Goal: Obtain resource: Obtain resource

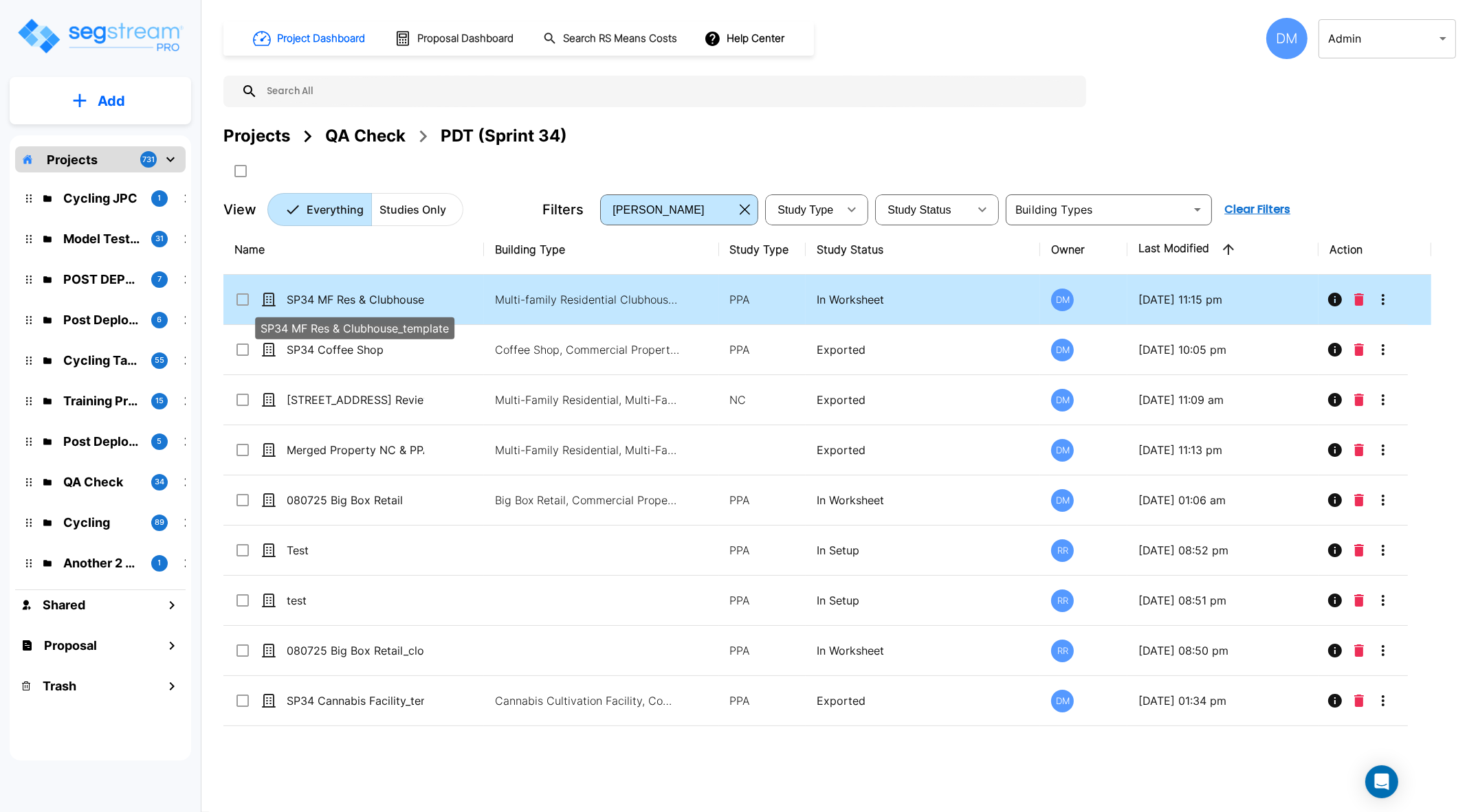
click at [388, 304] on p "SP34 MF Res & Clubhouse_template" at bounding box center [355, 300] width 138 height 17
checkbox input "true"
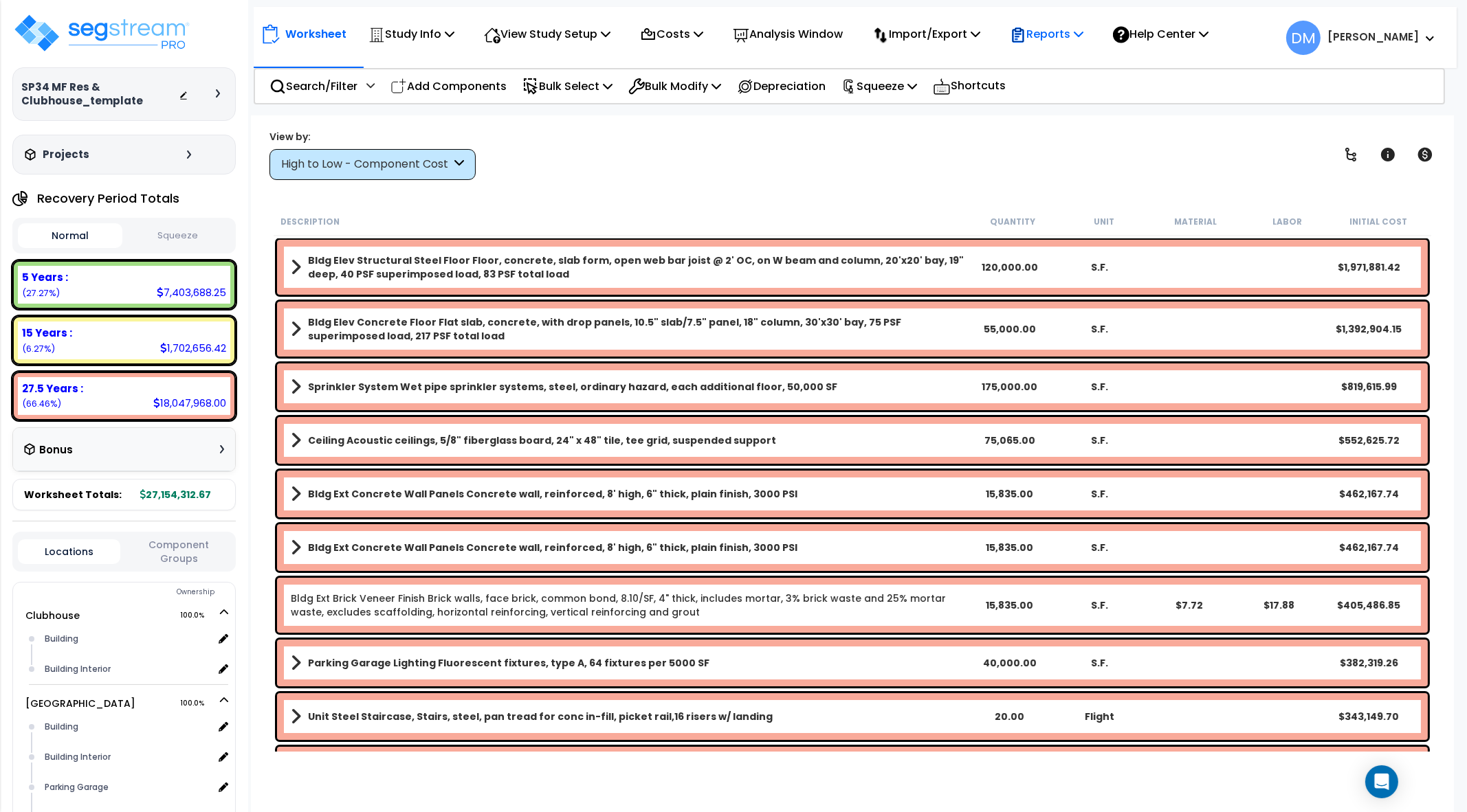
click at [1079, 34] on p "Reports" at bounding box center [1046, 34] width 73 height 19
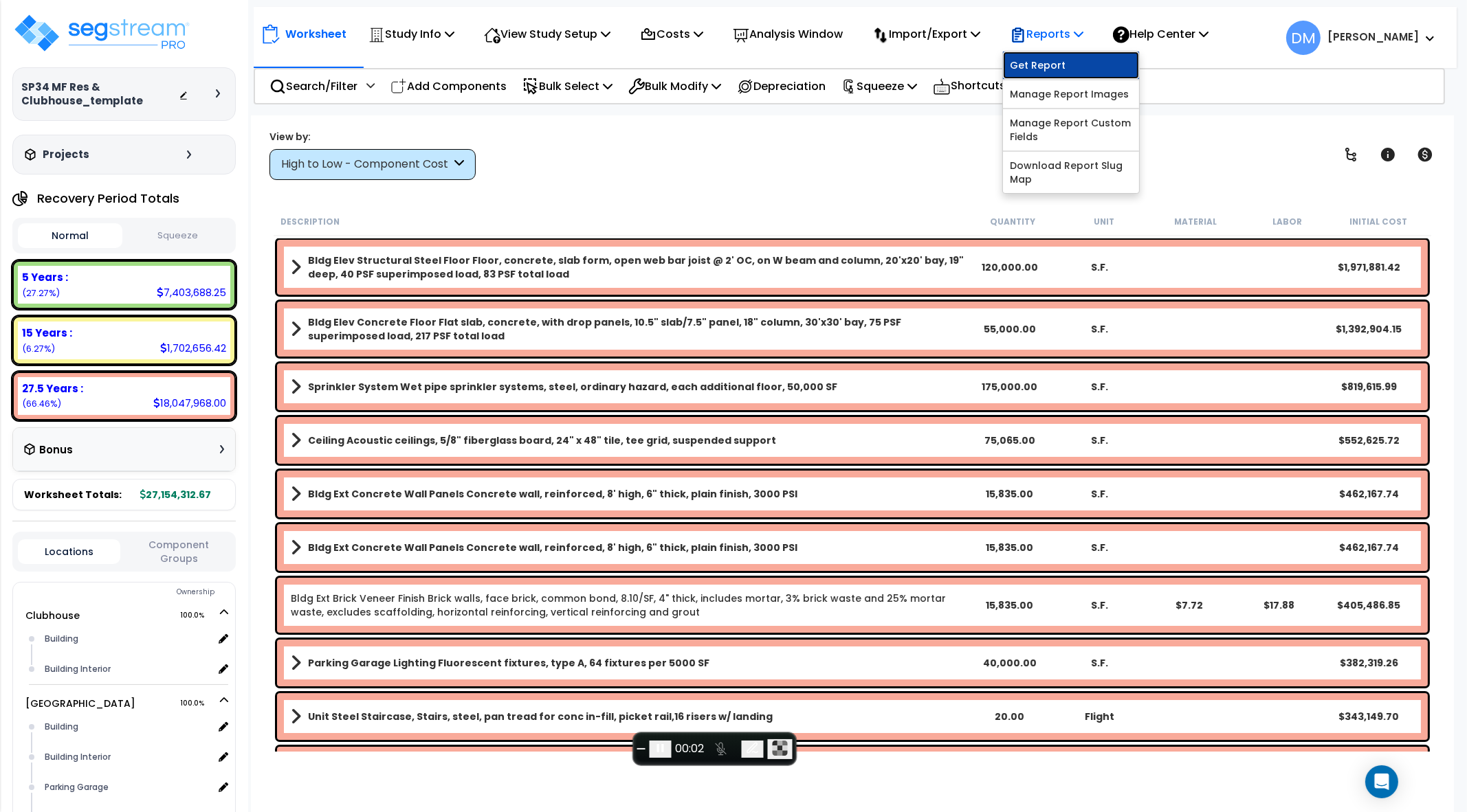
click at [1075, 68] on link "Get Report" at bounding box center [1071, 65] width 136 height 28
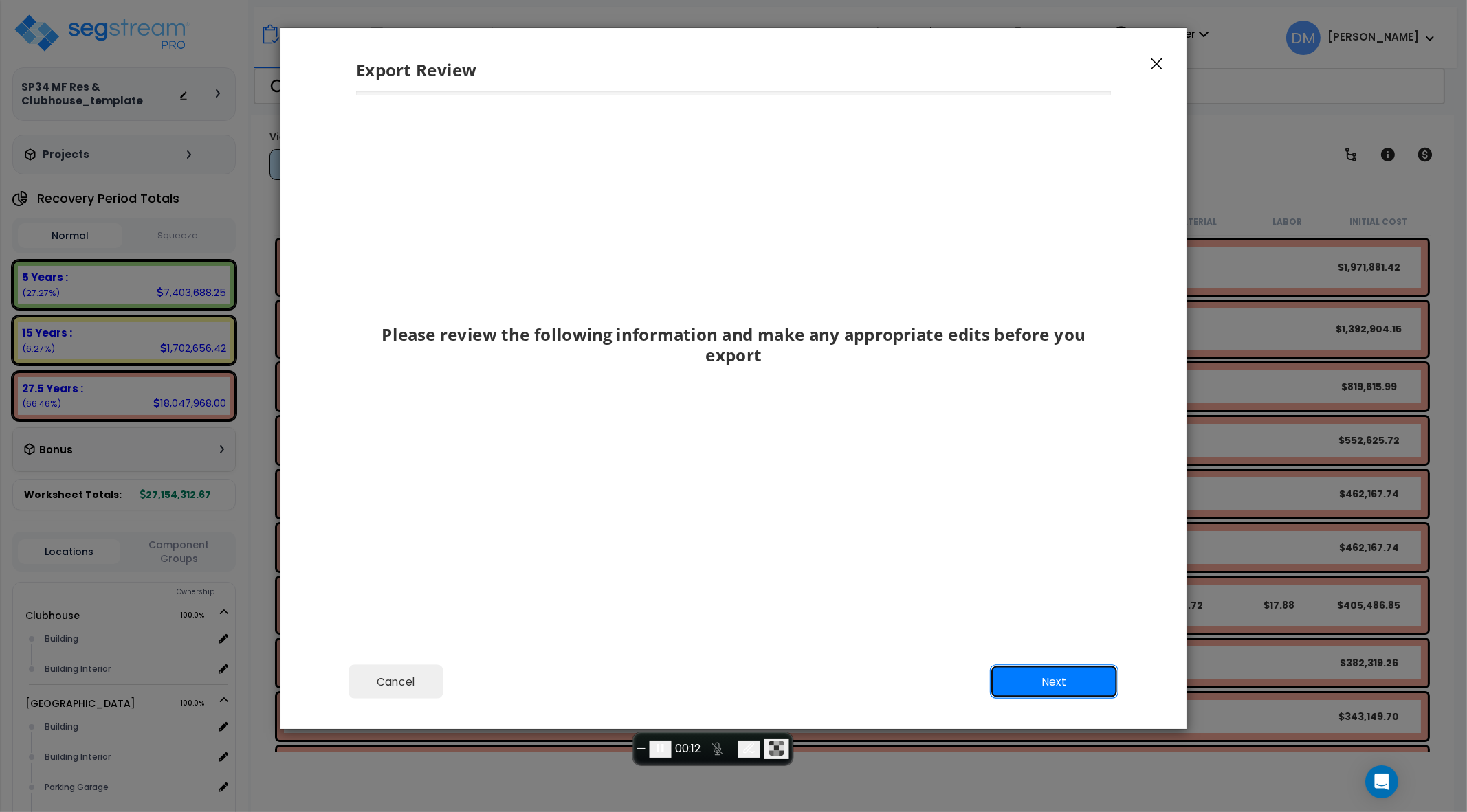
click at [1066, 680] on button "Next" at bounding box center [1054, 681] width 128 height 35
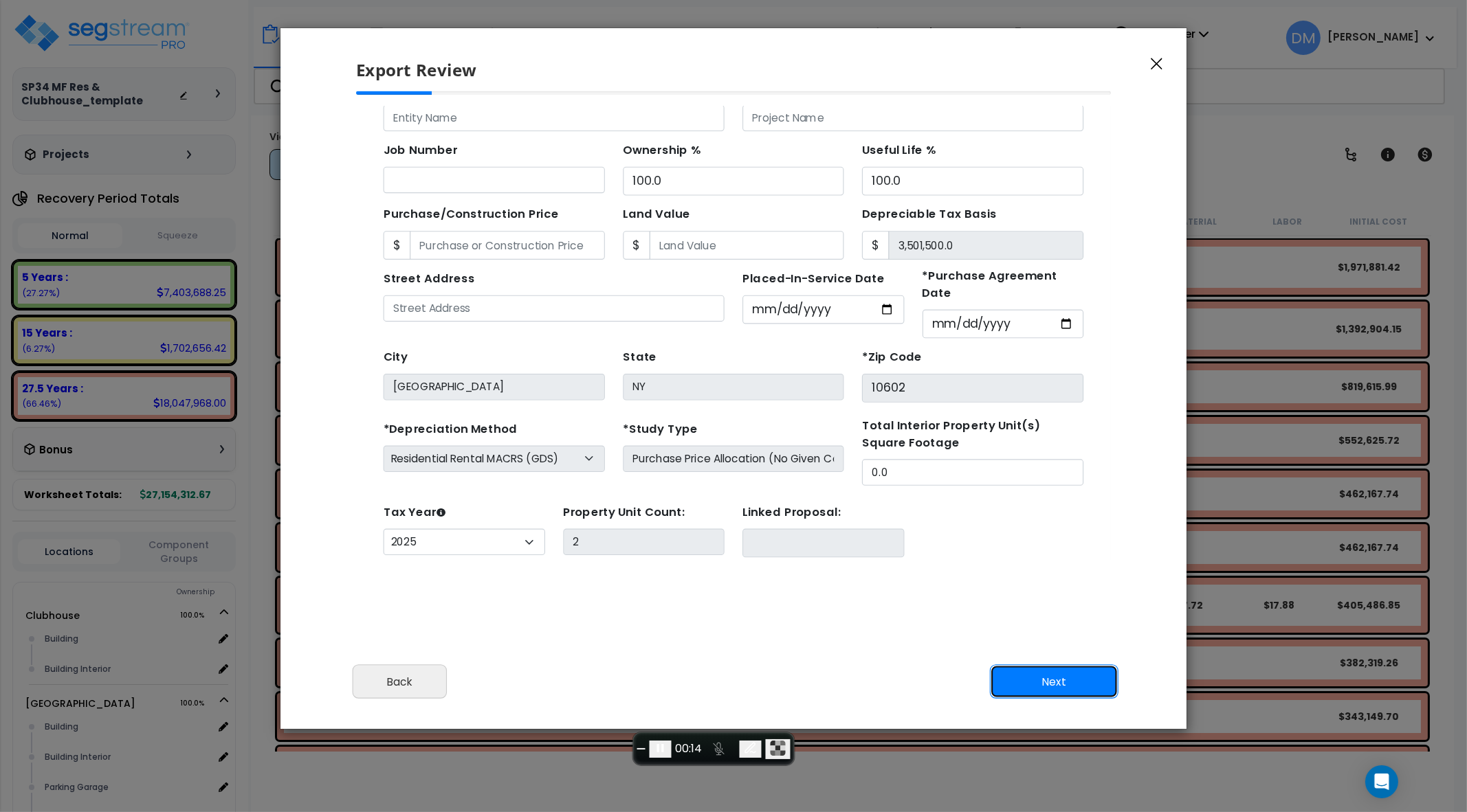
scroll to position [120, 0]
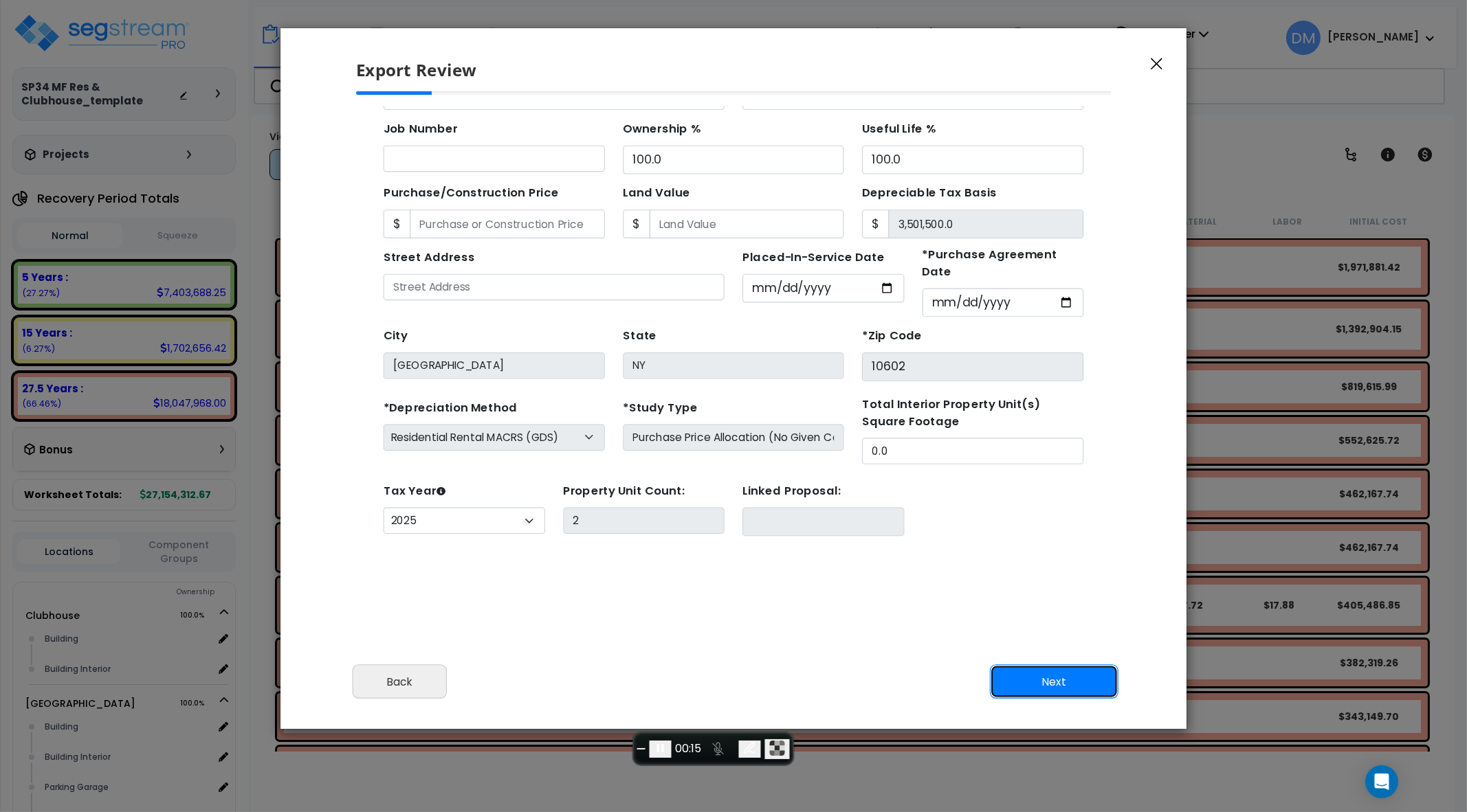
click at [1041, 673] on button "Next" at bounding box center [1054, 681] width 128 height 35
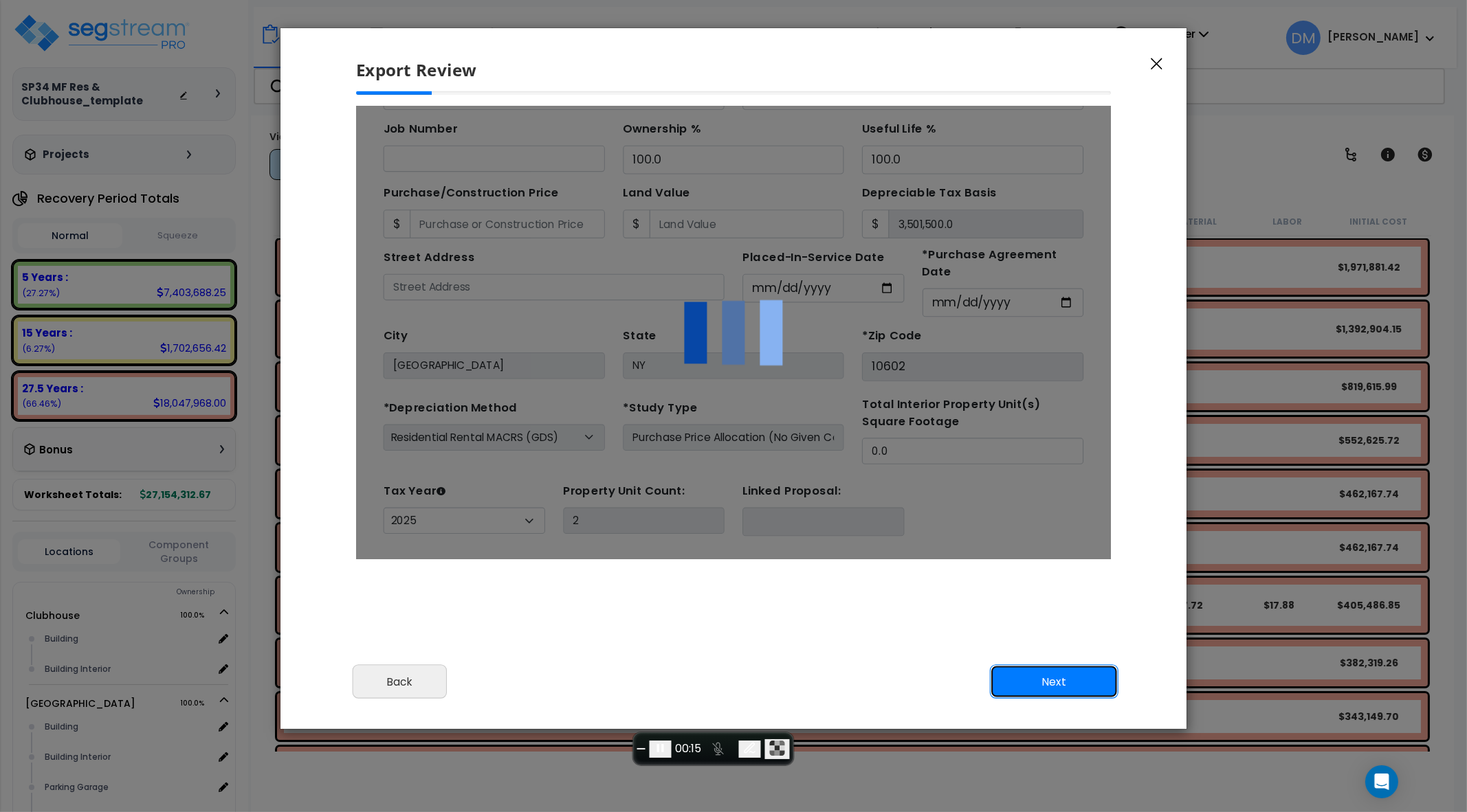
scroll to position [0, 0]
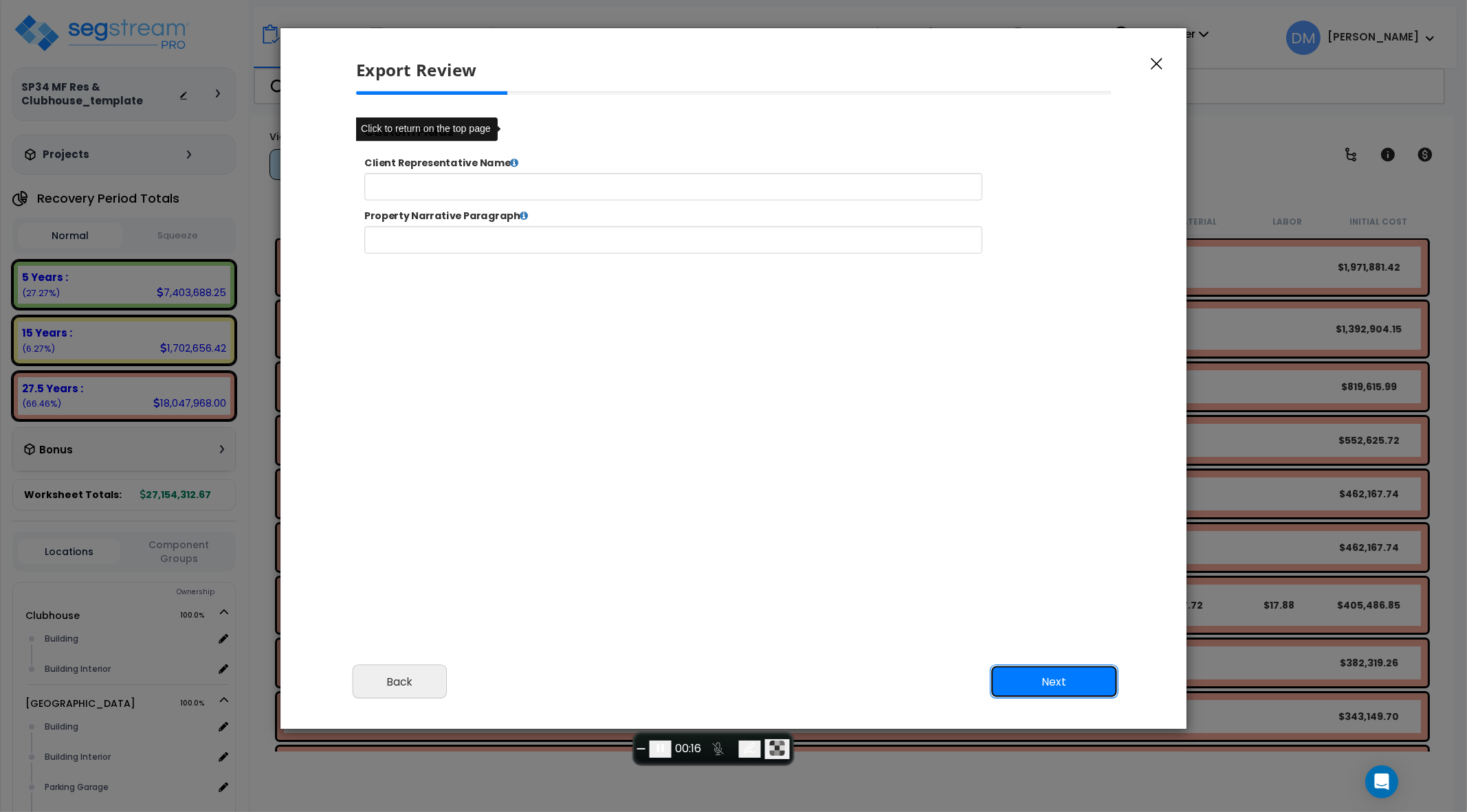
click at [1041, 672] on button "Next" at bounding box center [1054, 681] width 128 height 35
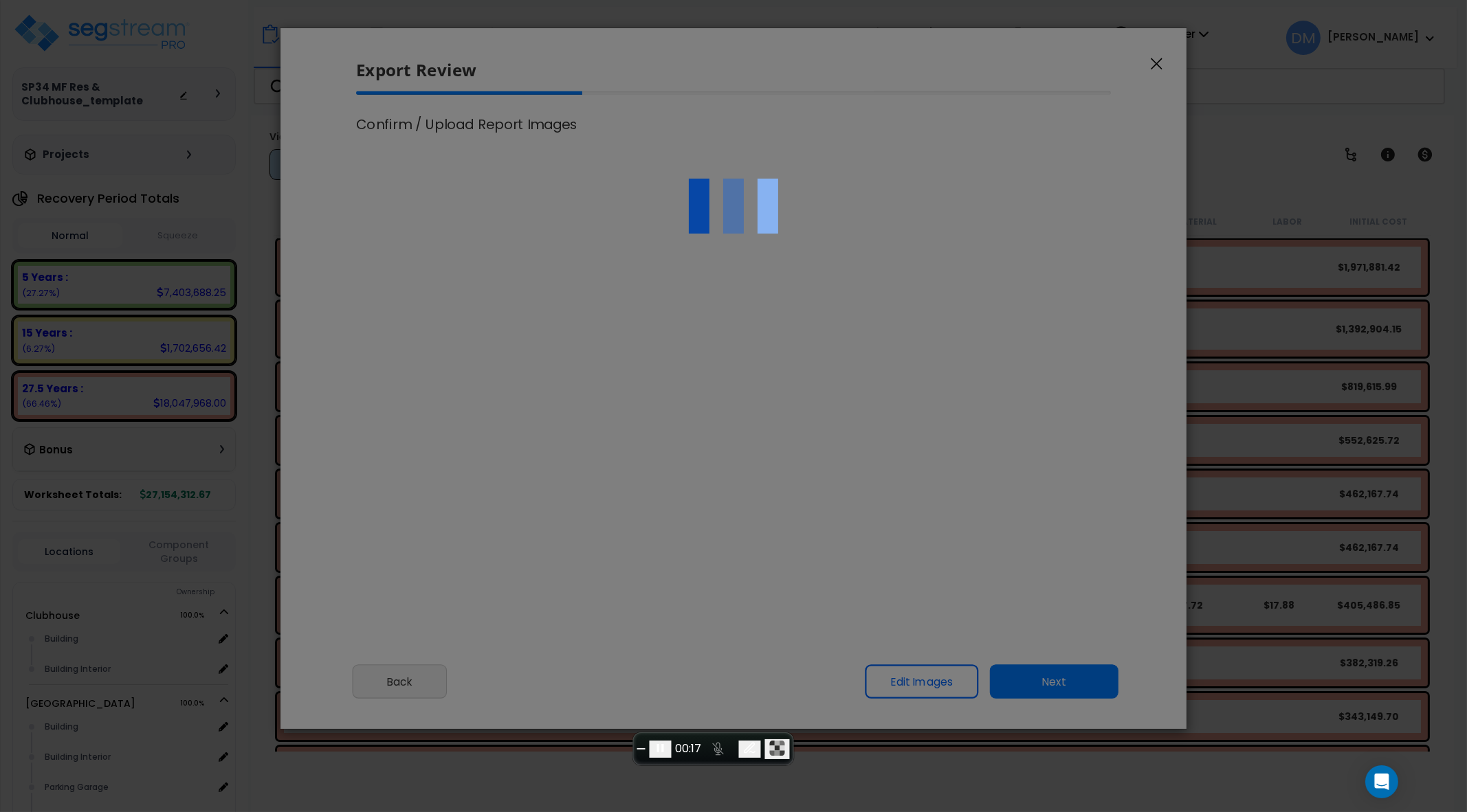
select select "2025"
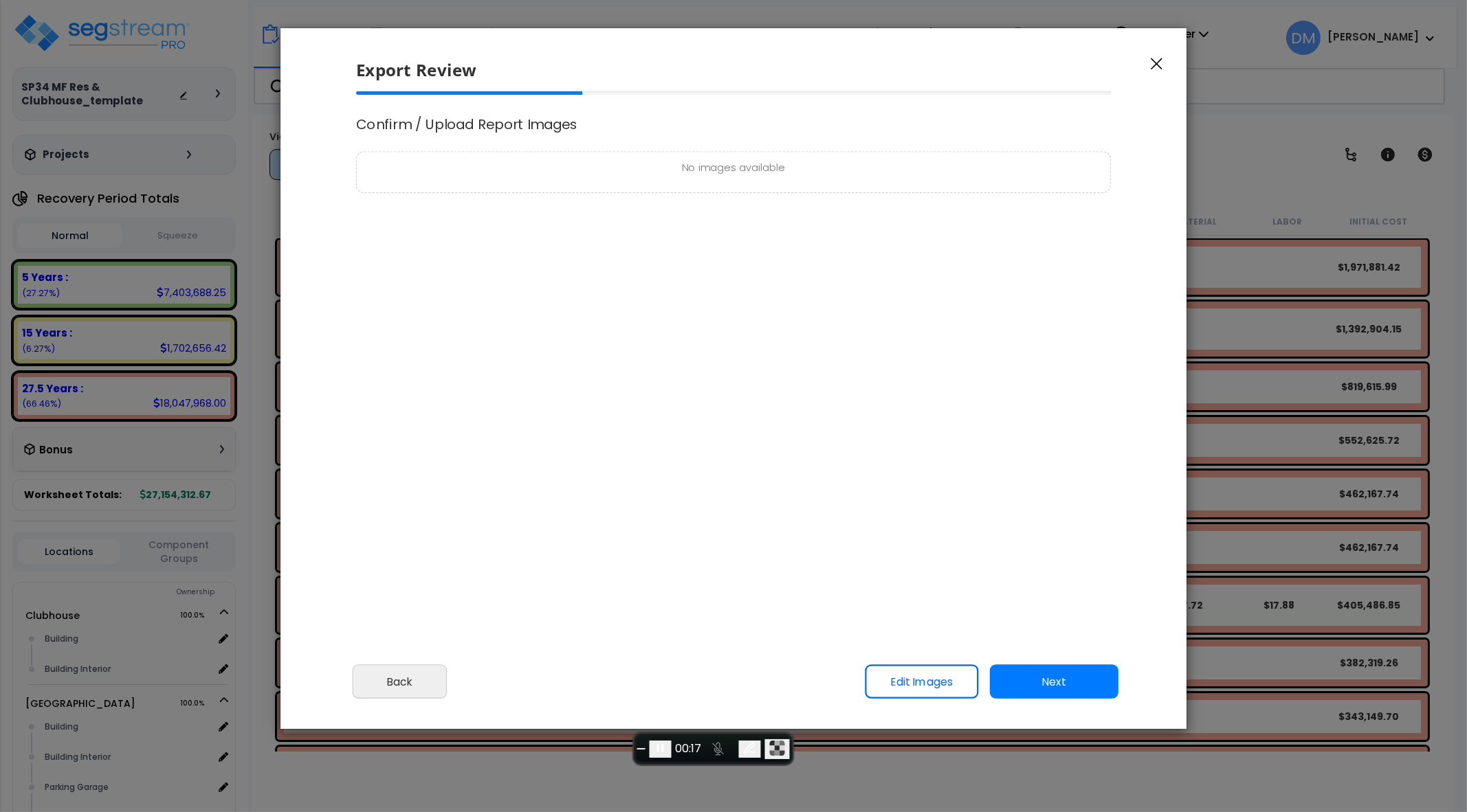
scroll to position [570, 34]
click at [933, 674] on link "Edit Images" at bounding box center [921, 681] width 113 height 35
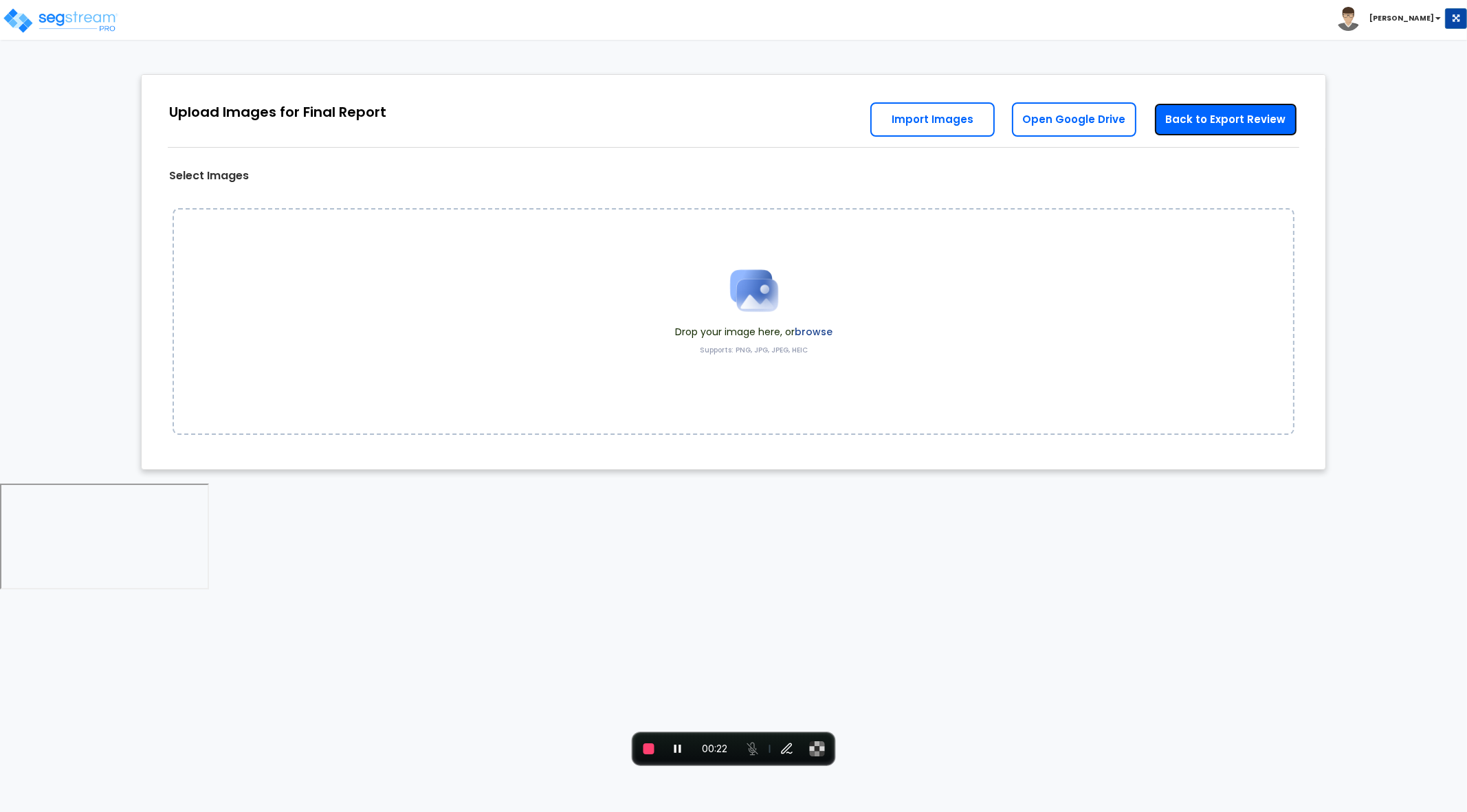
click at [1197, 118] on link "Back to Export Review" at bounding box center [1225, 119] width 144 height 35
click at [652, 748] on span "End recording" at bounding box center [649, 749] width 11 height 11
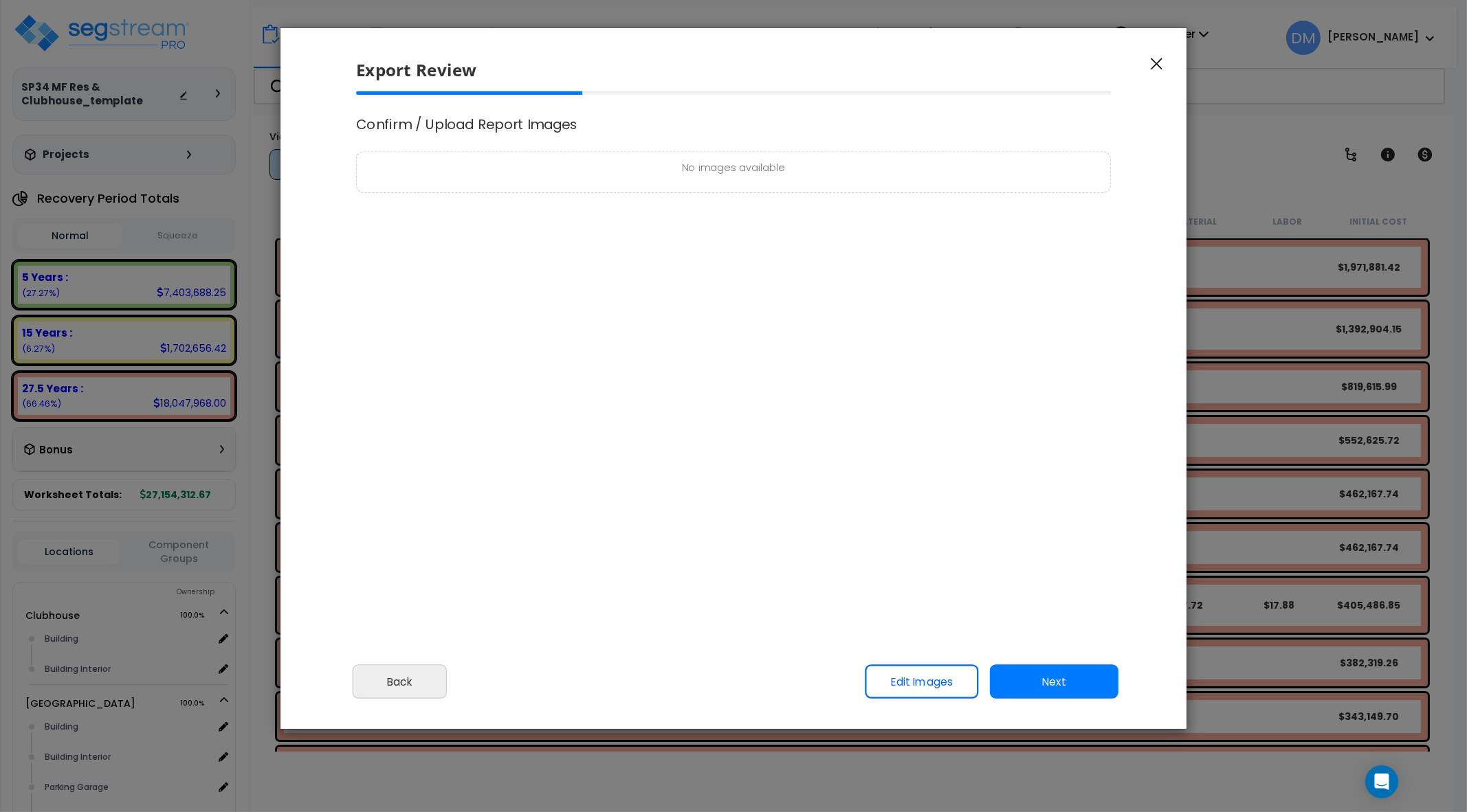
click at [1159, 65] on icon "button" at bounding box center [1157, 64] width 12 height 12
